Goal: Task Accomplishment & Management: Use online tool/utility

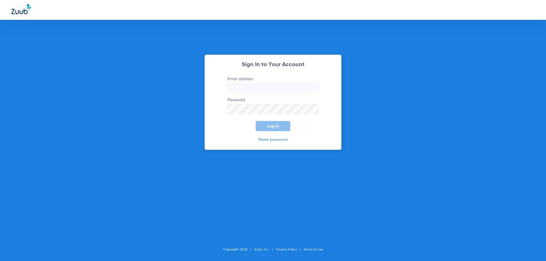
type input "[EMAIL_ADDRESS][DOMAIN_NAME]"
click at [277, 127] on span "Log In" at bounding box center [273, 126] width 12 height 5
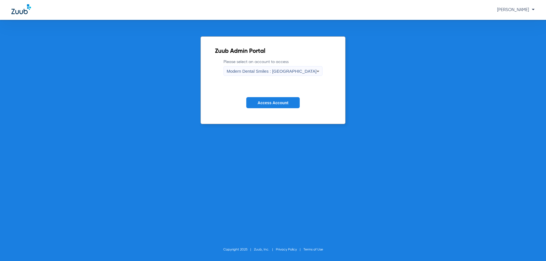
click at [314, 70] on icon at bounding box center [317, 71] width 7 height 7
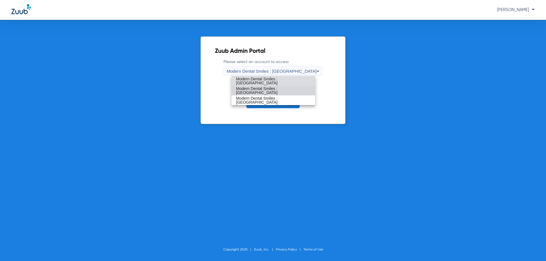
click at [295, 89] on span "Modern Dental Smiles : [GEOGRAPHIC_DATA]" at bounding box center [273, 91] width 74 height 8
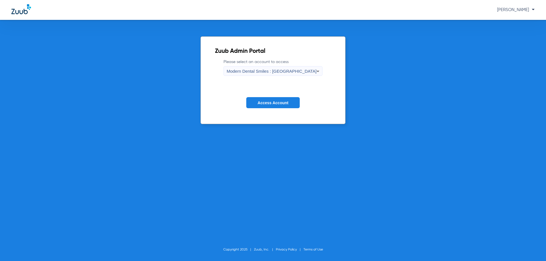
click at [276, 102] on span "Access Account" at bounding box center [272, 103] width 31 height 5
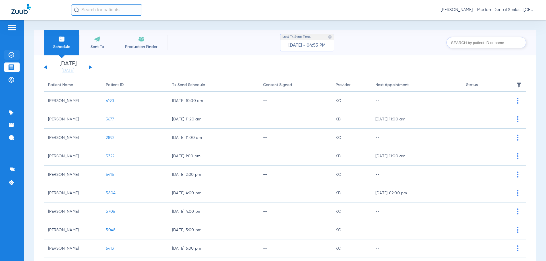
click at [14, 55] on img at bounding box center [12, 55] width 6 height 6
